Goal: Information Seeking & Learning: Learn about a topic

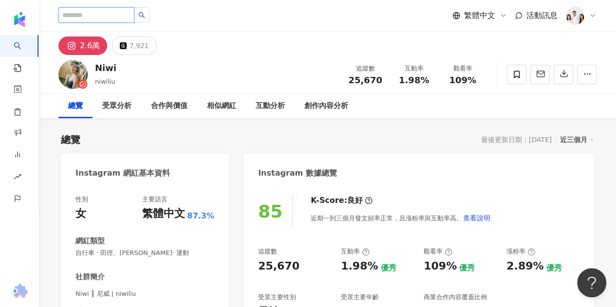
click at [133, 8] on input "search" at bounding box center [96, 15] width 76 height 16
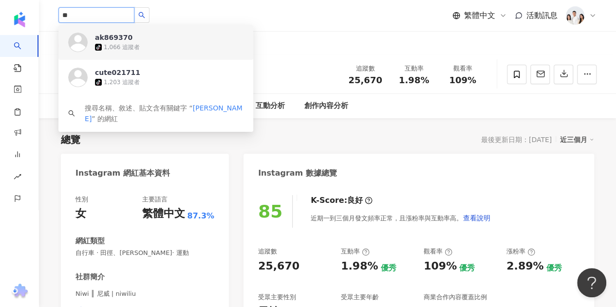
type input "*"
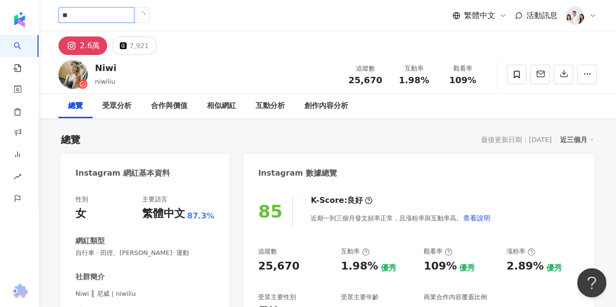
type input "*"
type input "**"
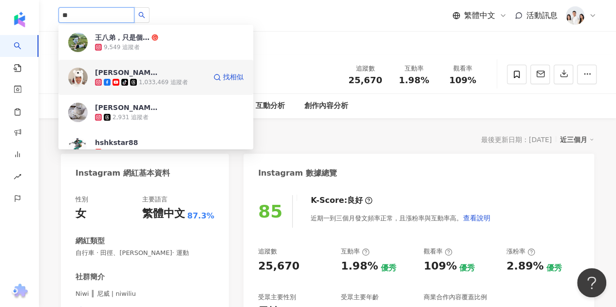
click at [186, 85] on div "tiktok-icon 1,033,469 追蹤者" at bounding box center [150, 82] width 111 height 10
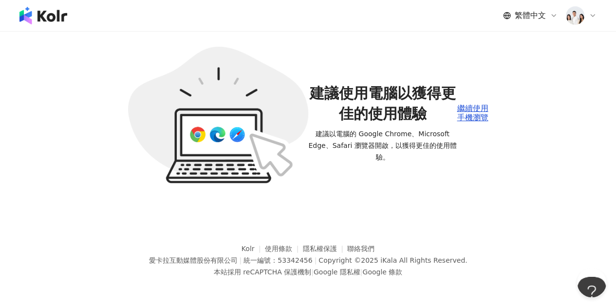
drag, startPoint x: 102, startPoint y: 46, endPoint x: 75, endPoint y: 20, distance: 37.9
click at [102, 46] on div "繁體中文 活動訊息 建議使用電腦以獲得更佳的使用體驗 建議以電腦的 Google Chrome、Microsoft Edge、Safari 瀏覽器開啟，以獲得…" at bounding box center [308, 153] width 616 height 307
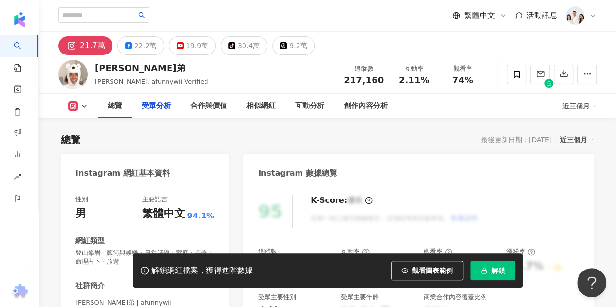
scroll to position [827, 0]
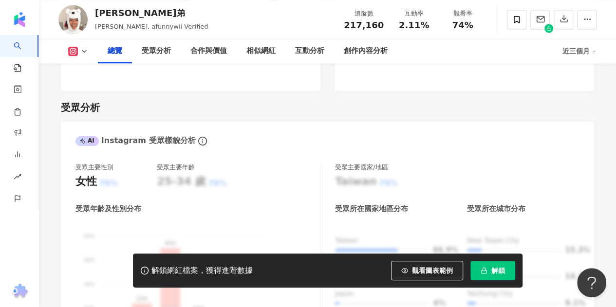
click at [495, 273] on span "解鎖" at bounding box center [498, 271] width 14 height 8
click at [493, 274] on span "解鎖" at bounding box center [498, 271] width 14 height 8
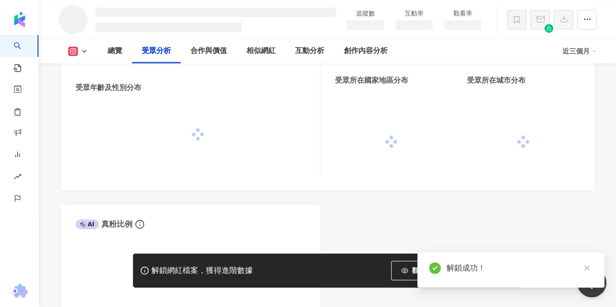
scroll to position [822, 0]
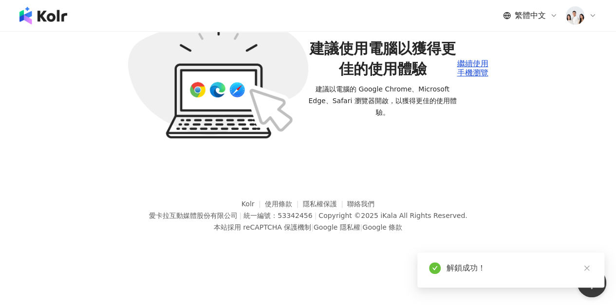
scroll to position [45, 0]
